Goal: Information Seeking & Learning: Learn about a topic

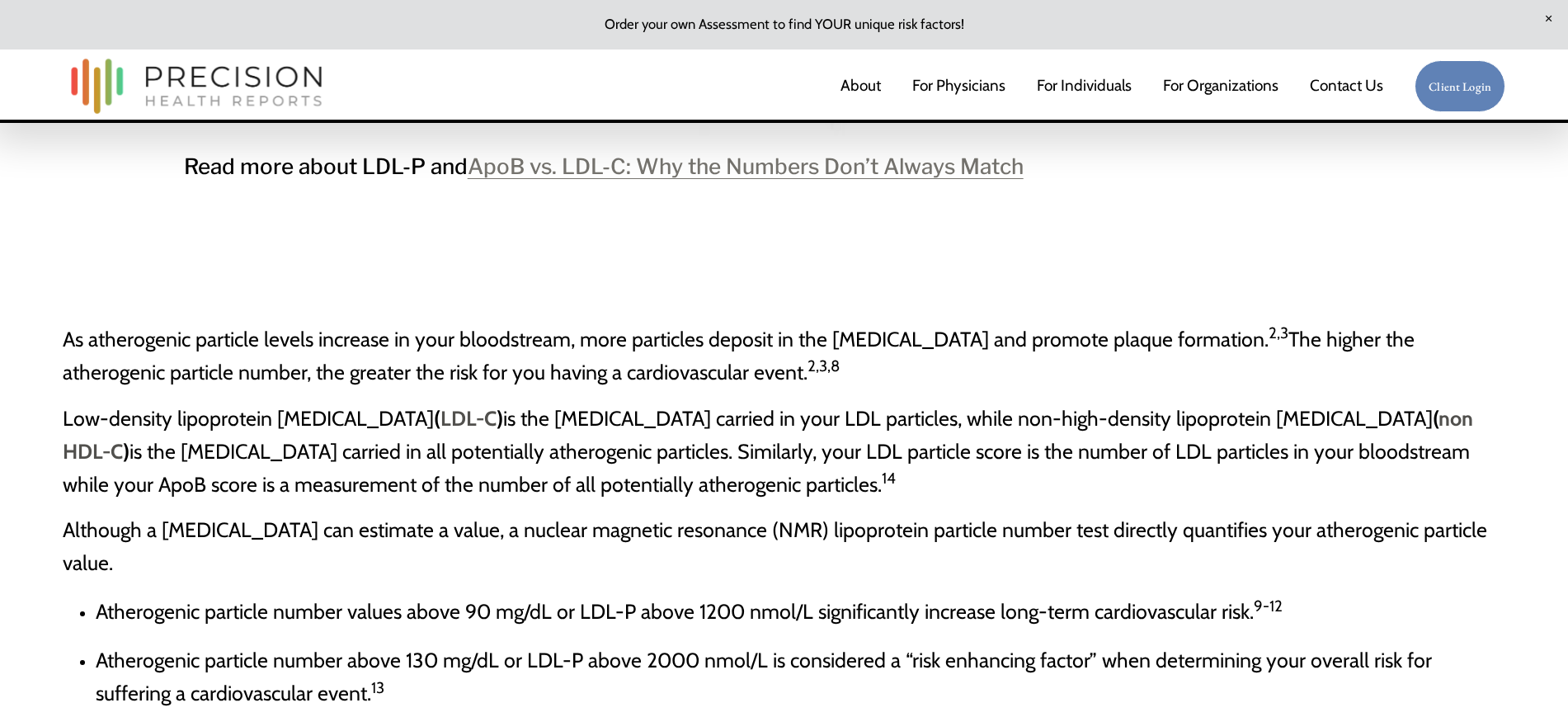
scroll to position [2414, 0]
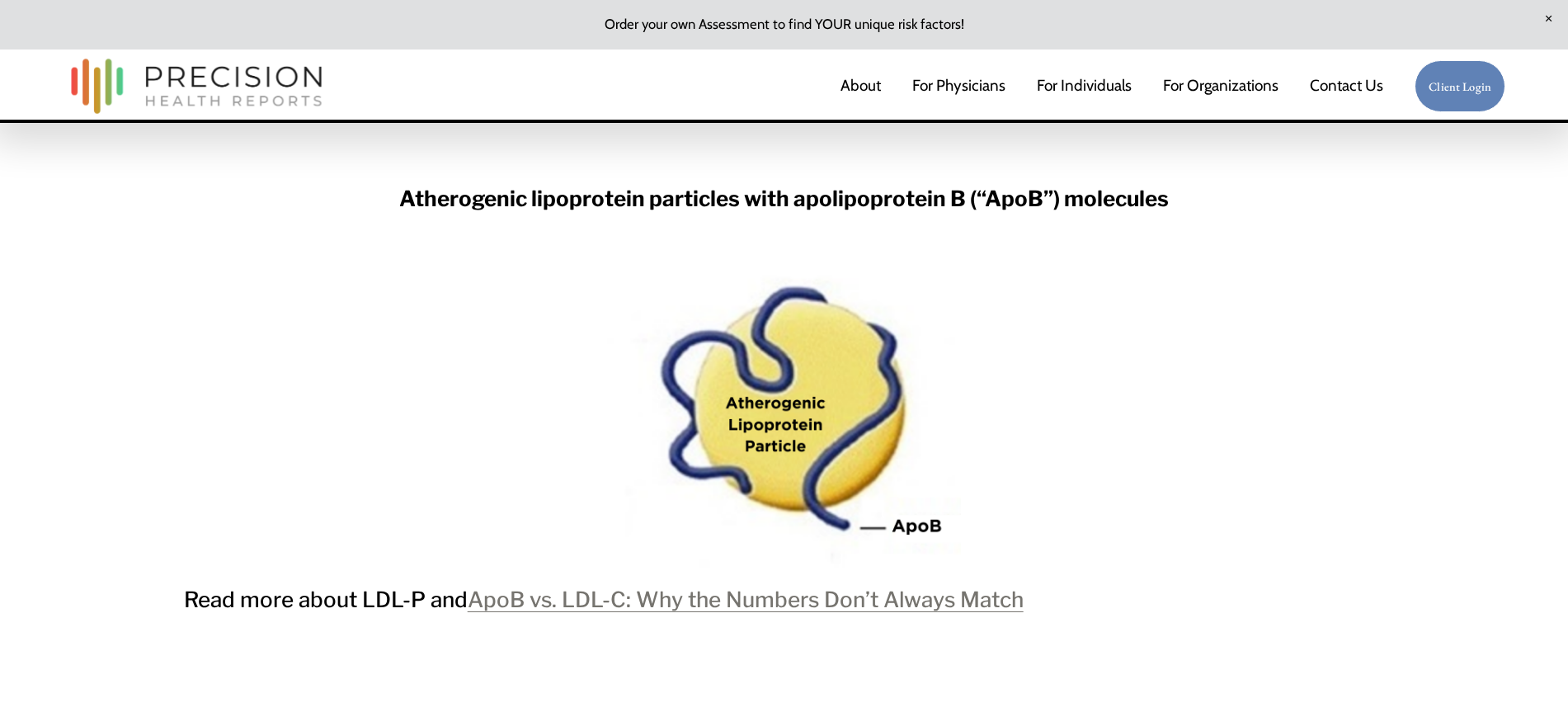
click at [776, 573] on link "ApoB vs. LDL-C: Why the Numbers Don’t Always Match" at bounding box center [746, 600] width 556 height 26
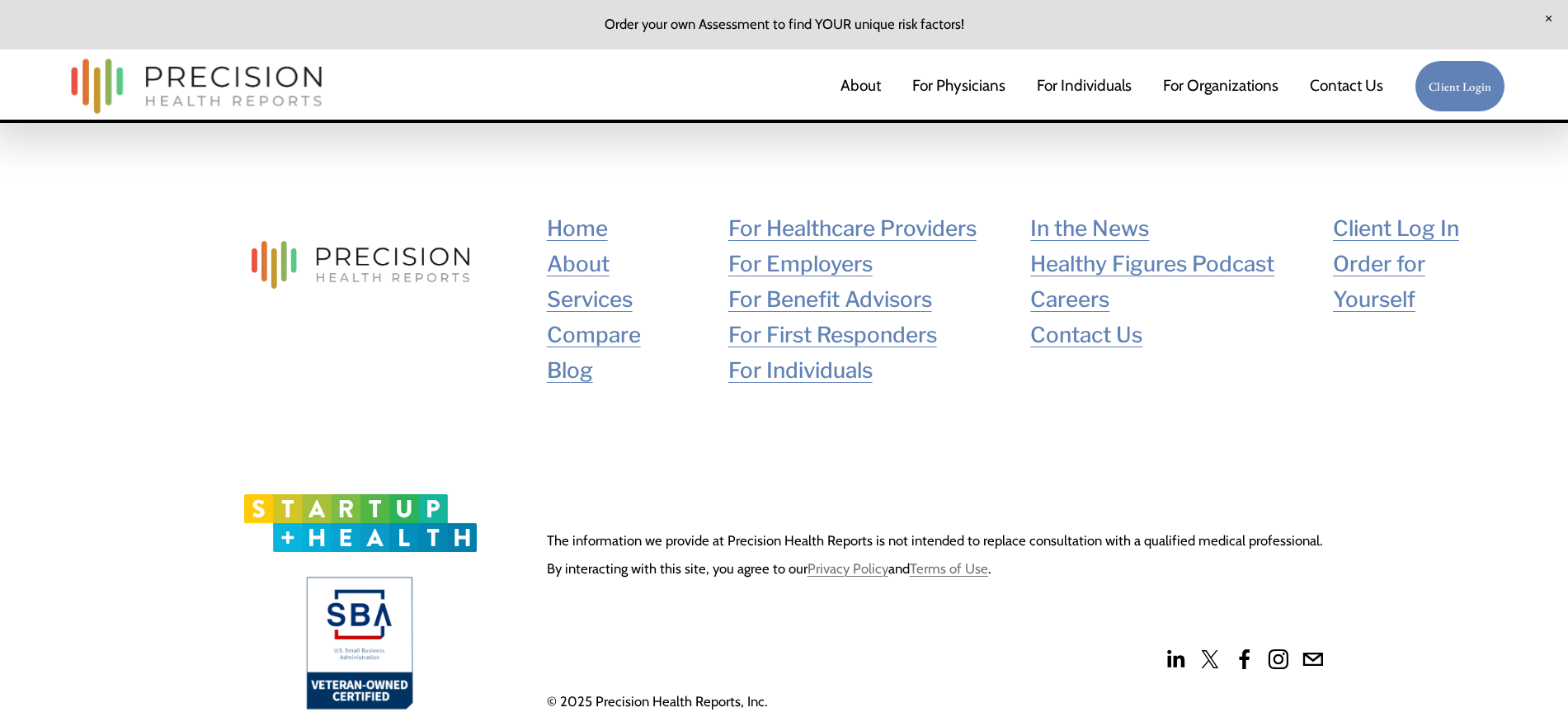
scroll to position [7203, 0]
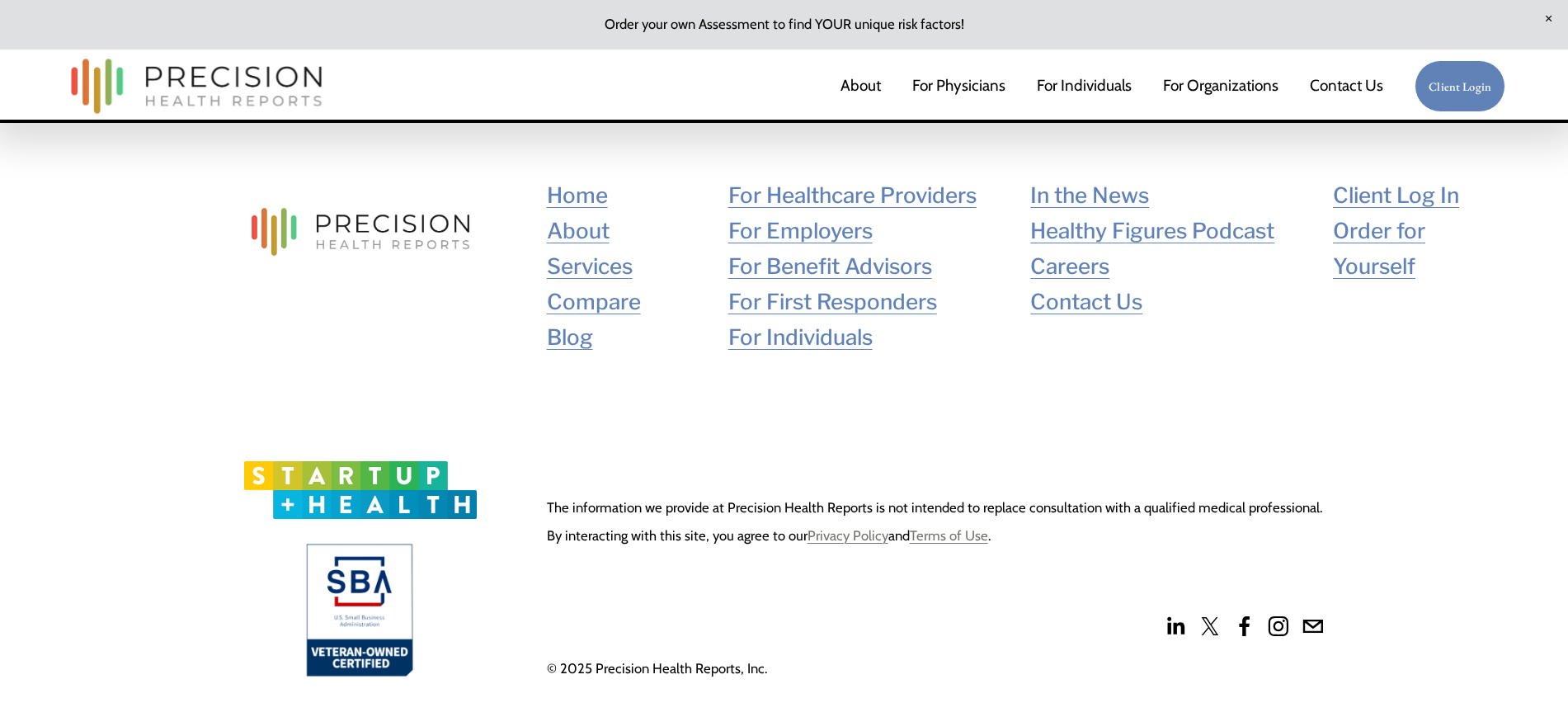
click at [860, 88] on link "About" at bounding box center [860, 87] width 41 height 35
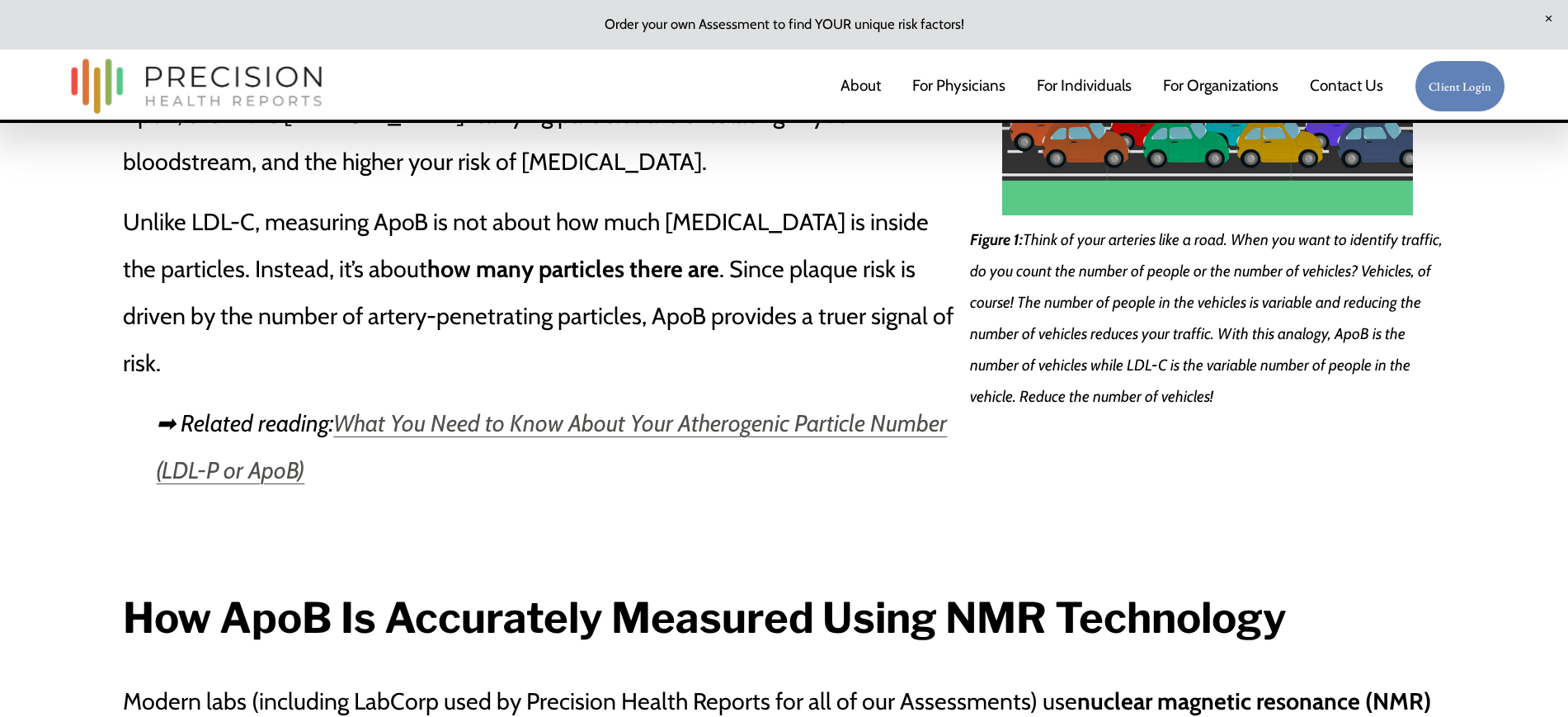
scroll to position [1341, 0]
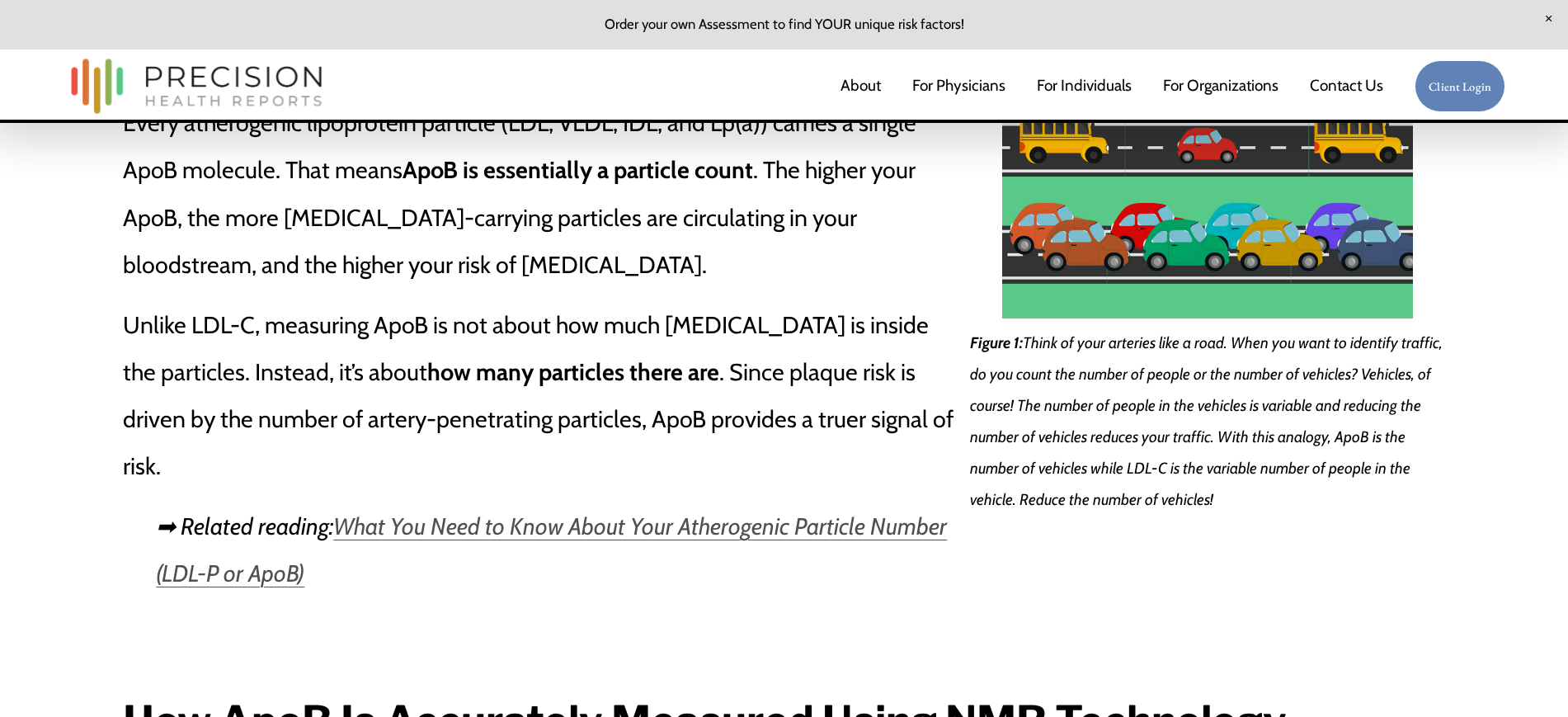
click at [713, 512] on em "What You Need to Know About Your Atherogenic Particle Number (LDL-P or ApoB)" at bounding box center [551, 550] width 791 height 76
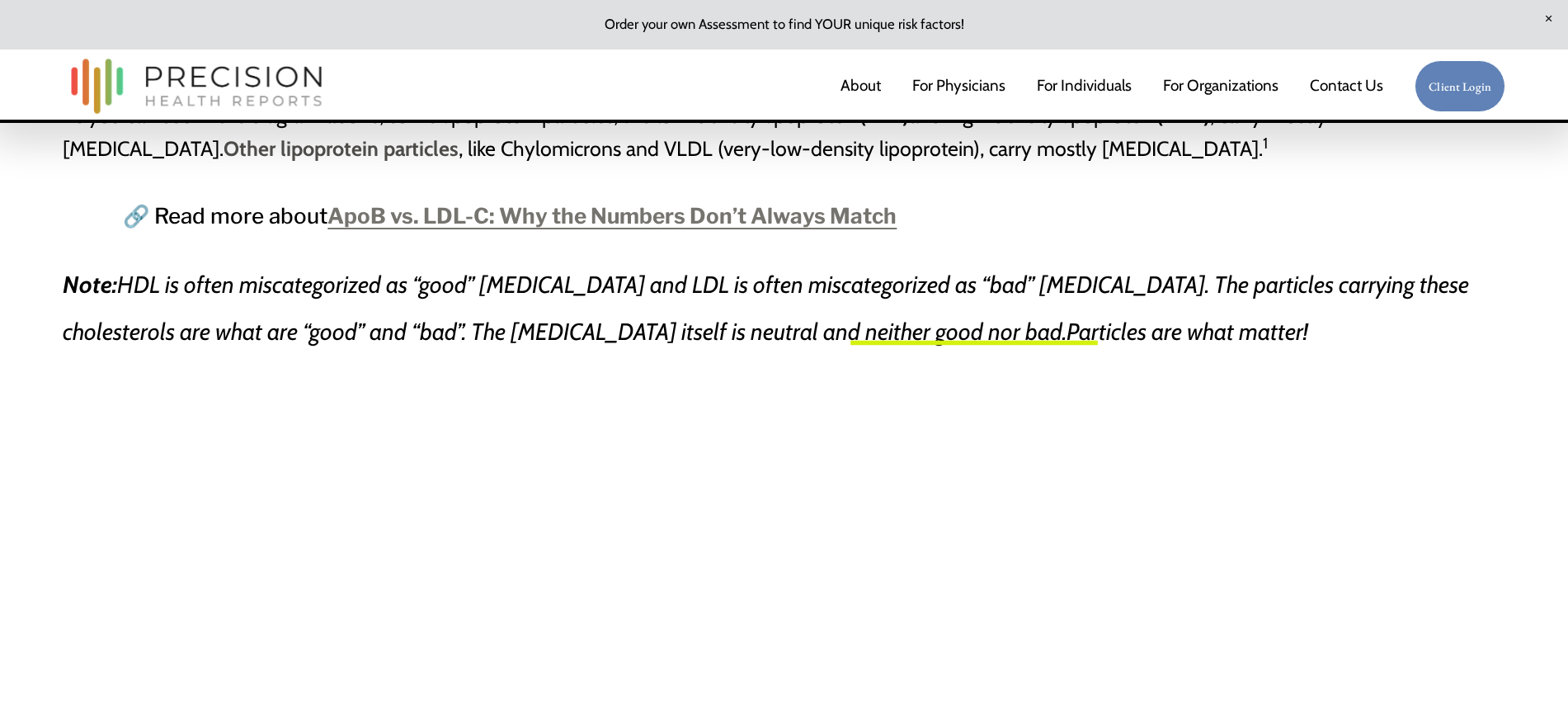
scroll to position [1341, 0]
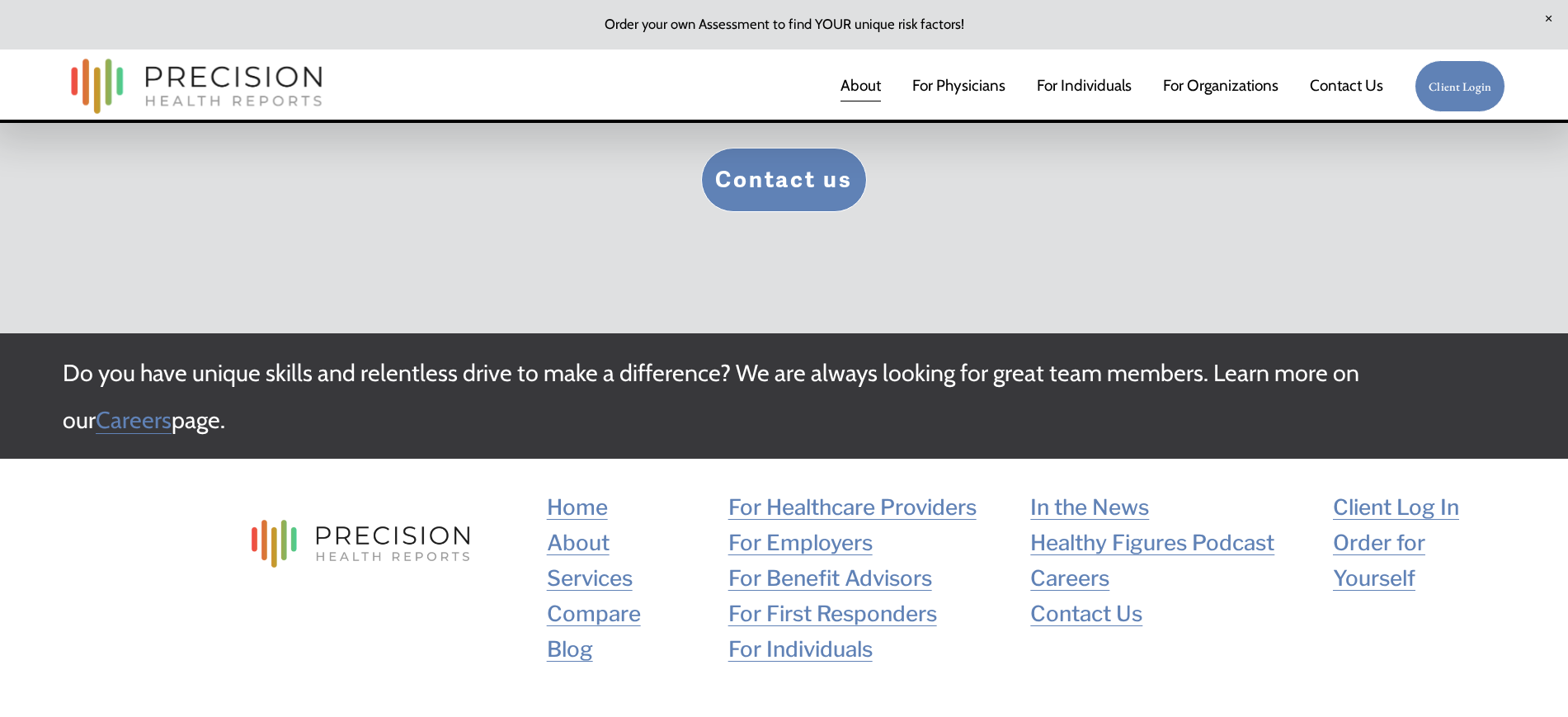
scroll to position [4127, 0]
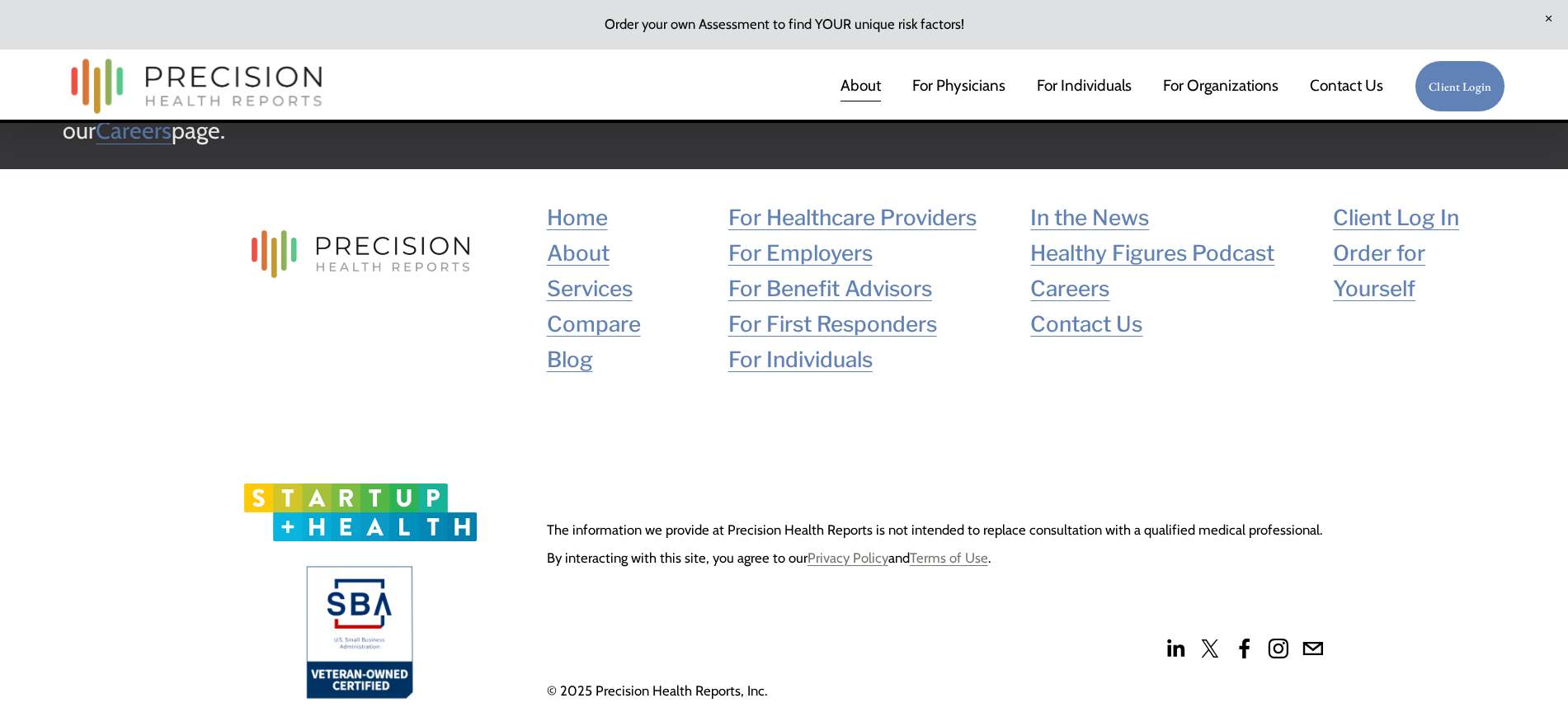
click at [815, 375] on link "For Individuals" at bounding box center [800, 360] width 145 height 36
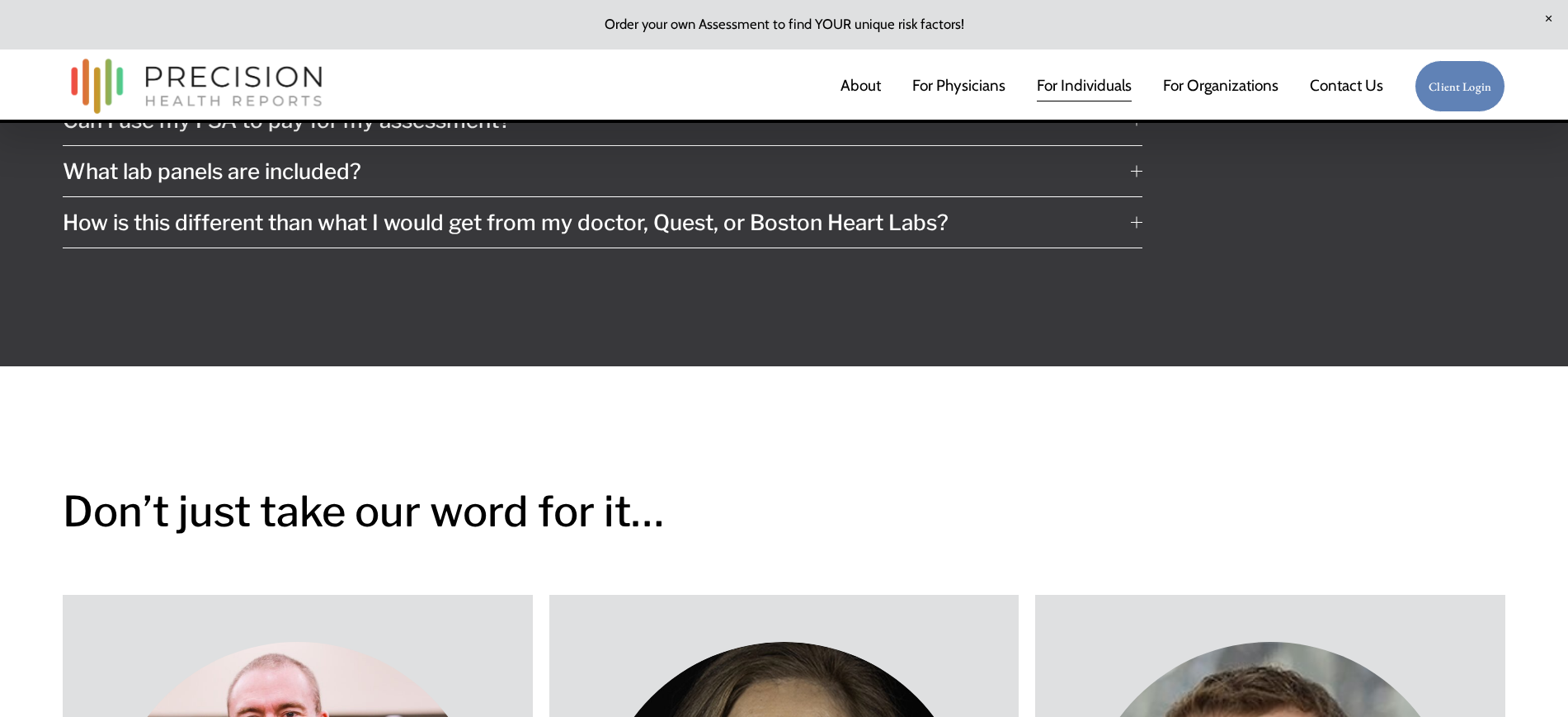
scroll to position [9285, 0]
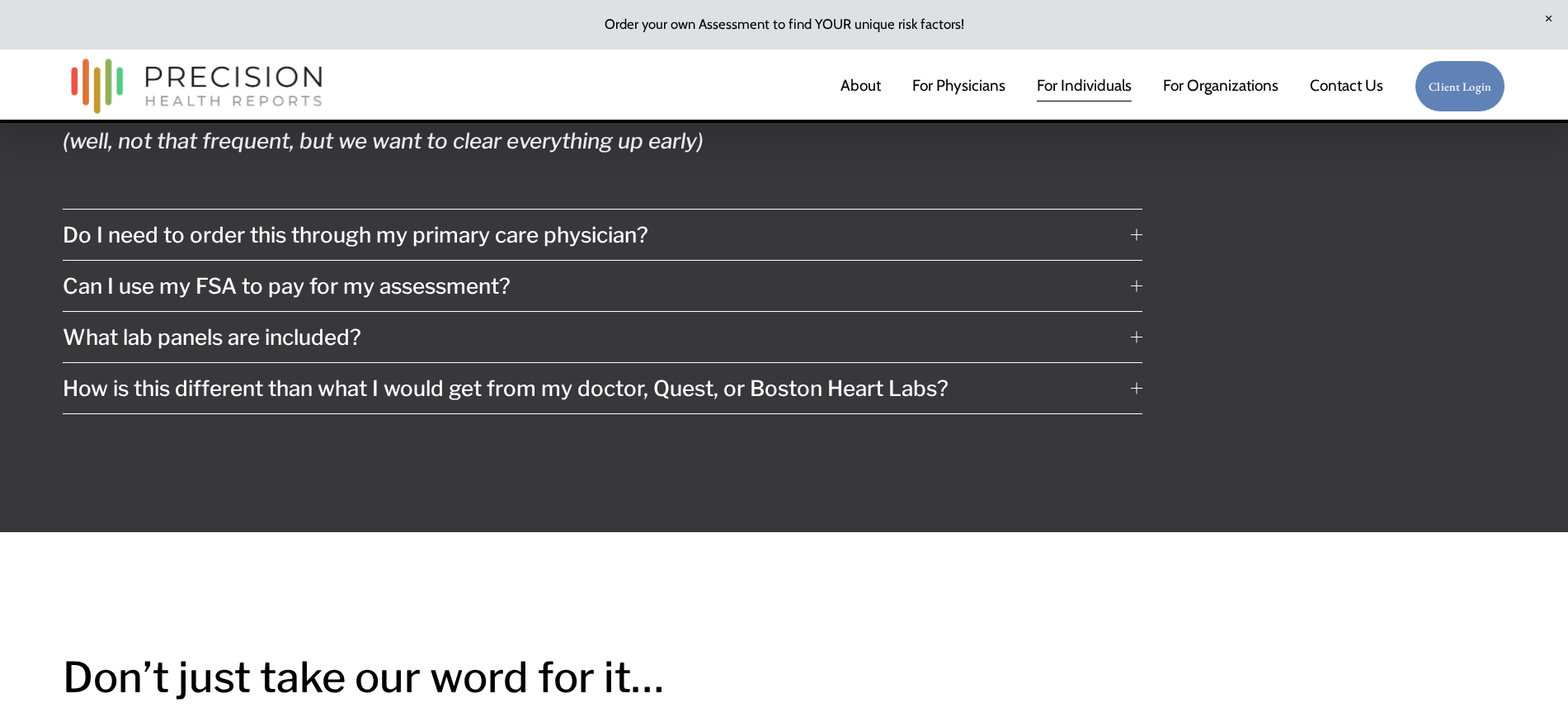
click at [805, 401] on span "How is this different than what I would get from my doctor, Quest, or Boston He…" at bounding box center [597, 388] width 1069 height 26
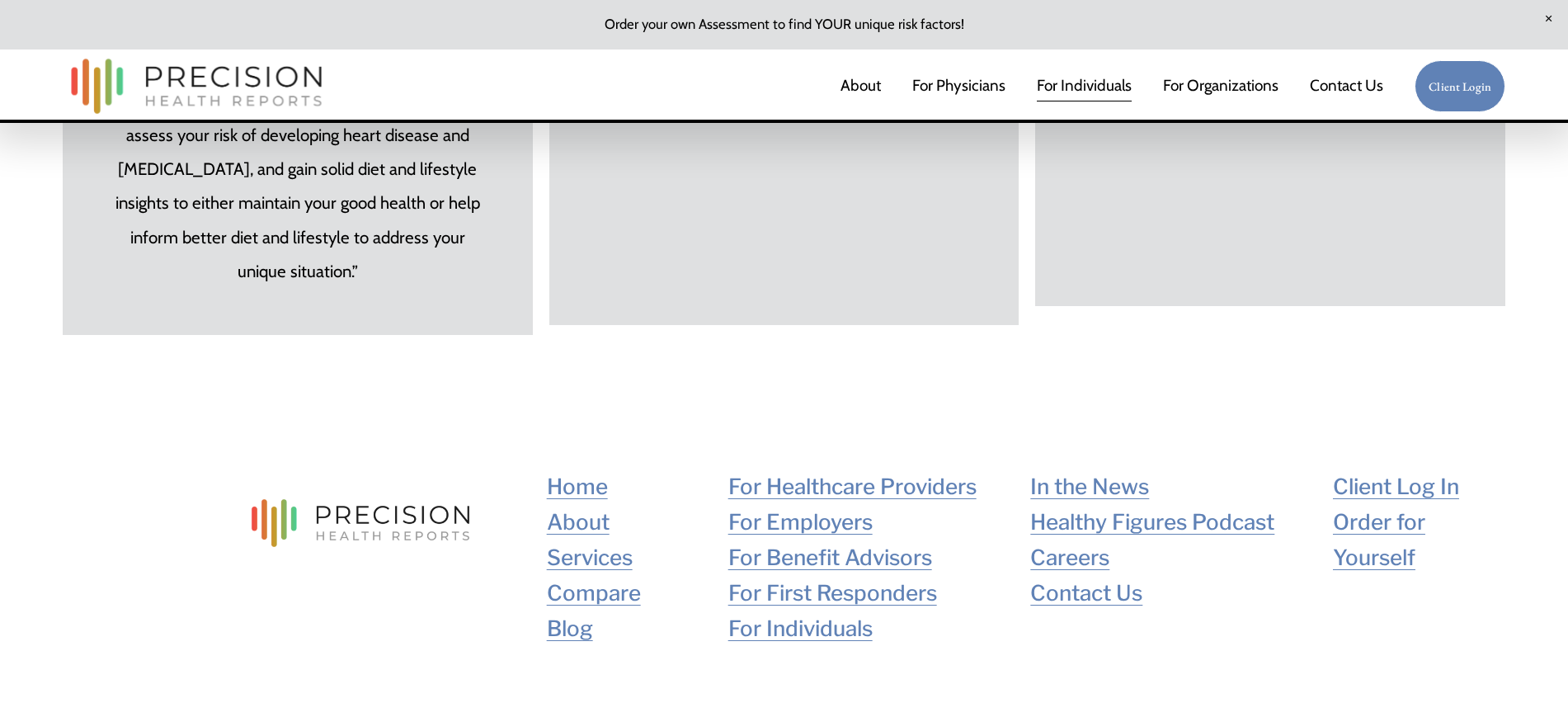
scroll to position [11690, 0]
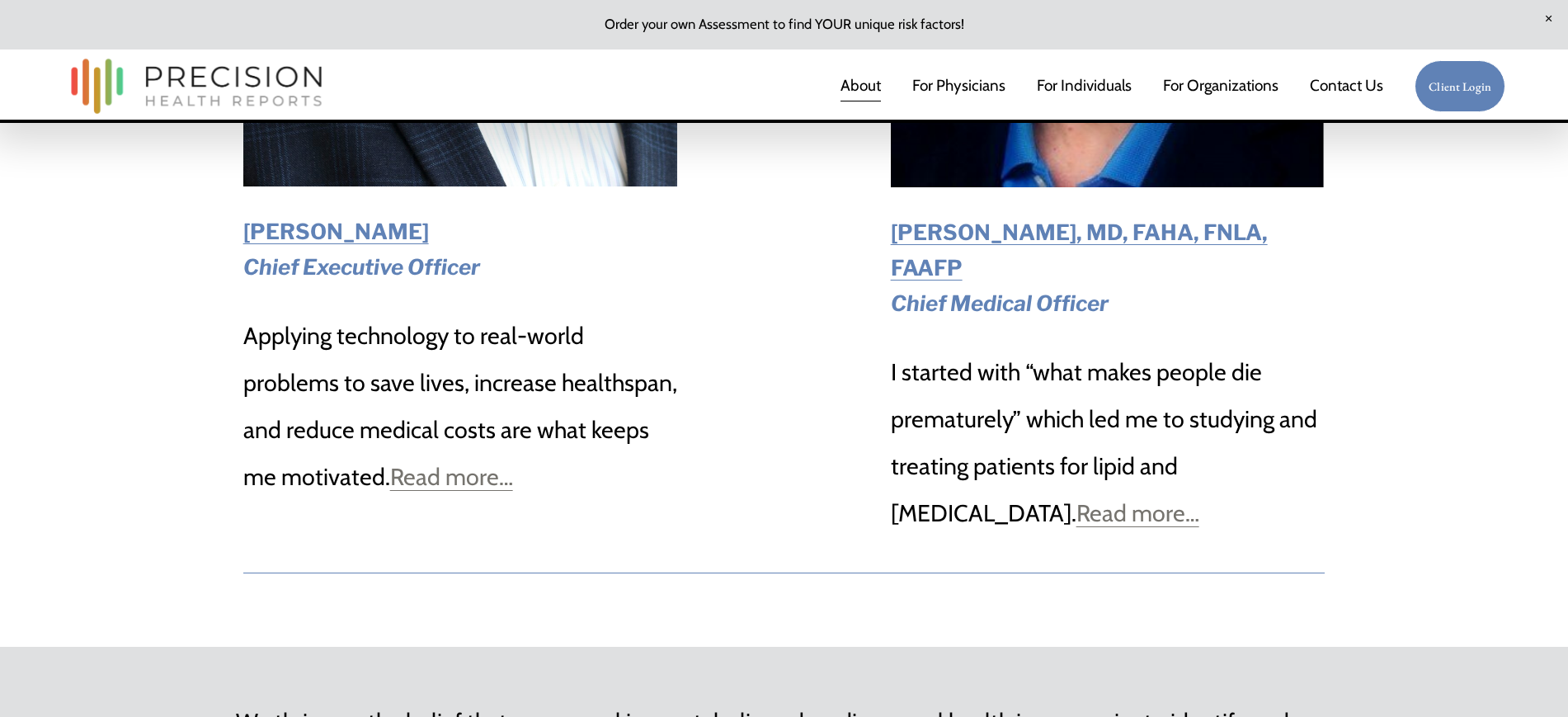
scroll to position [3035, 0]
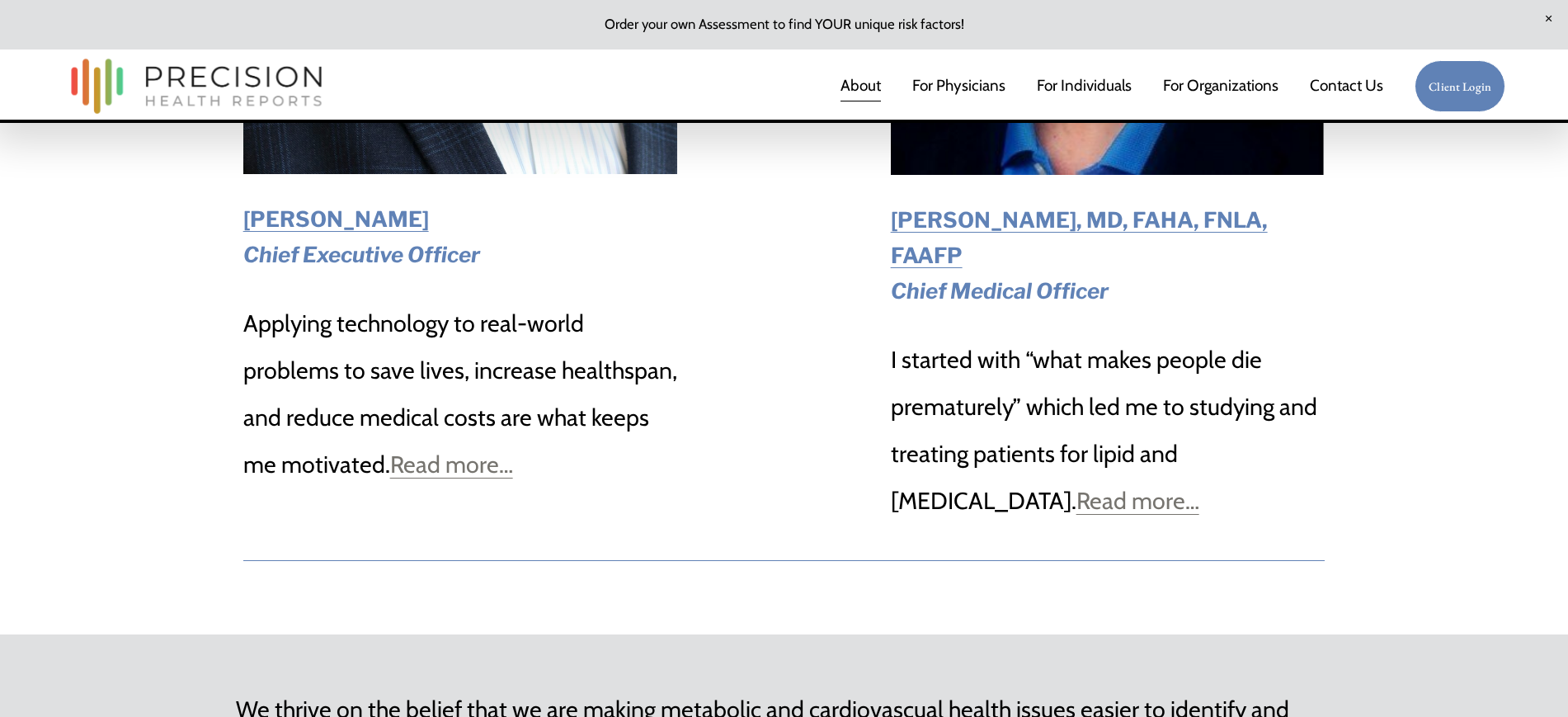
drag, startPoint x: 1066, startPoint y: 518, endPoint x: 1099, endPoint y: 523, distance: 33.4
click at [1077, 515] on link "Read more…" at bounding box center [1138, 500] width 123 height 29
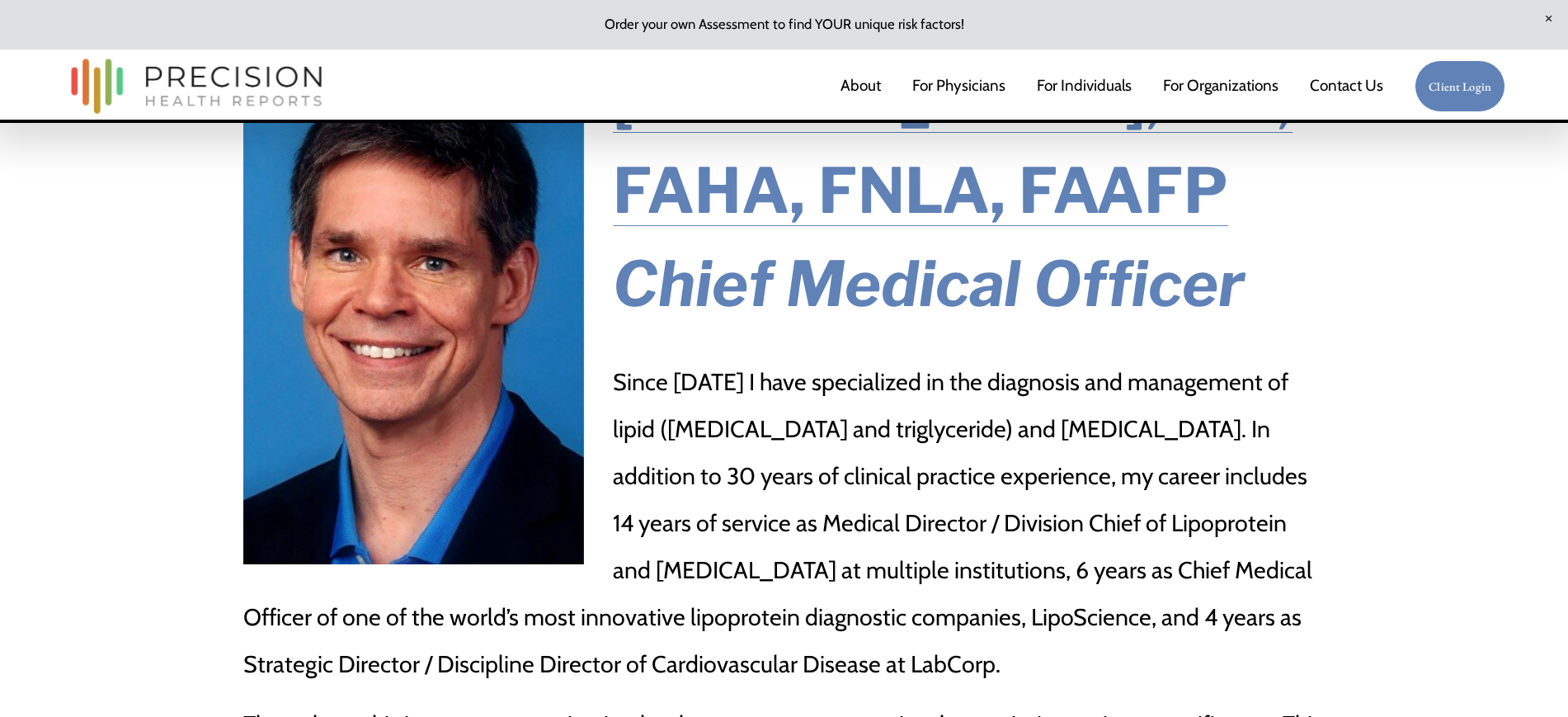
scroll to position [42, 0]
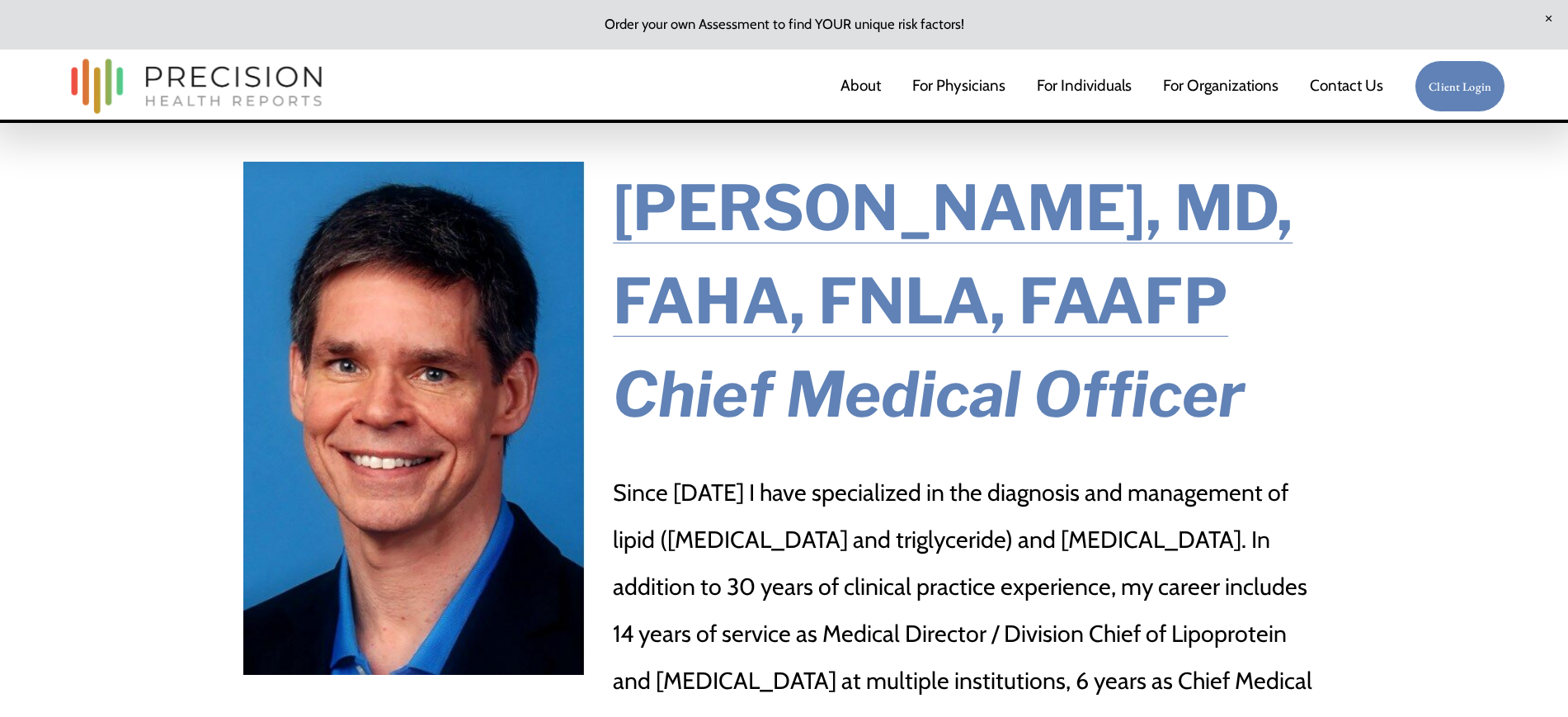
click at [1066, 78] on link "For Individuals" at bounding box center [1084, 87] width 95 height 35
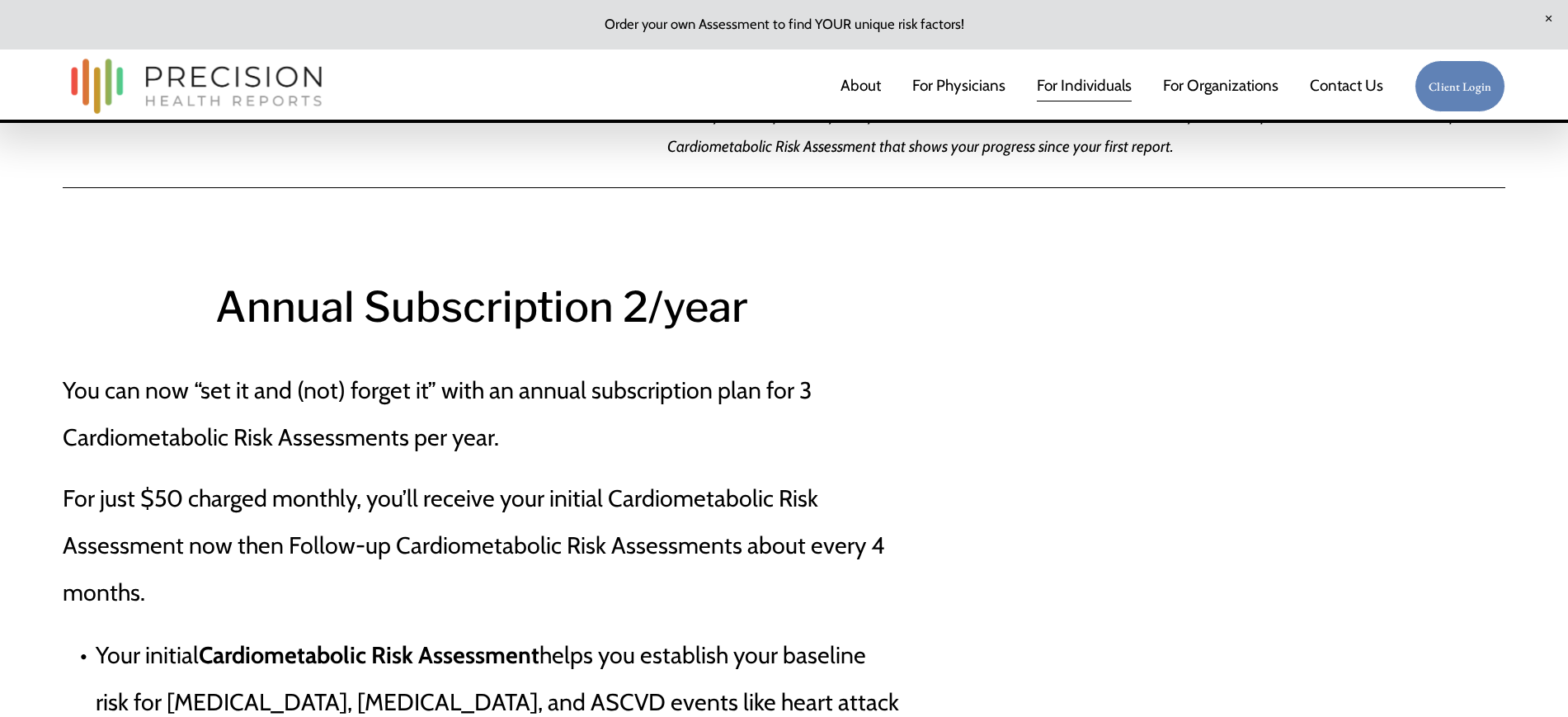
scroll to position [7325, 0]
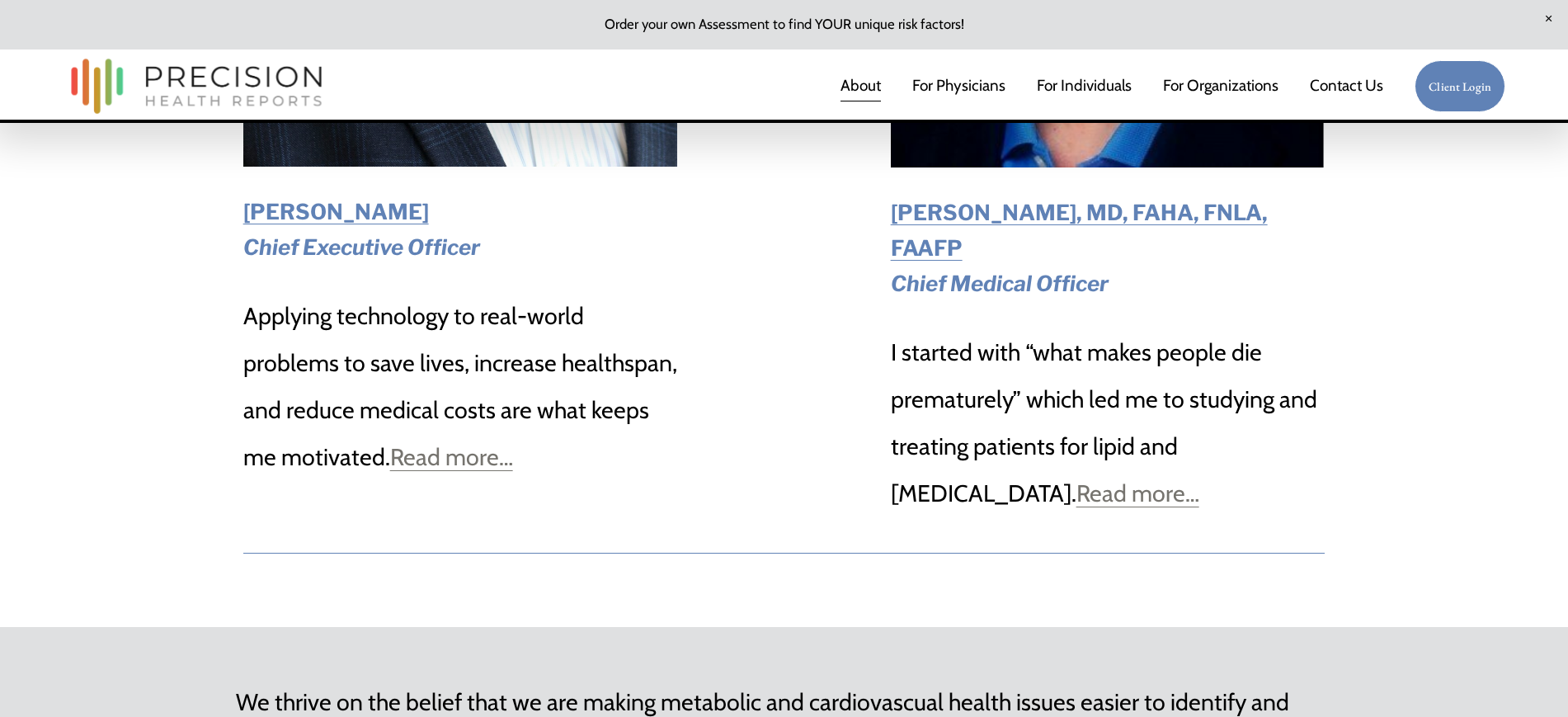
scroll to position [3035, 0]
